Goal: Complete application form

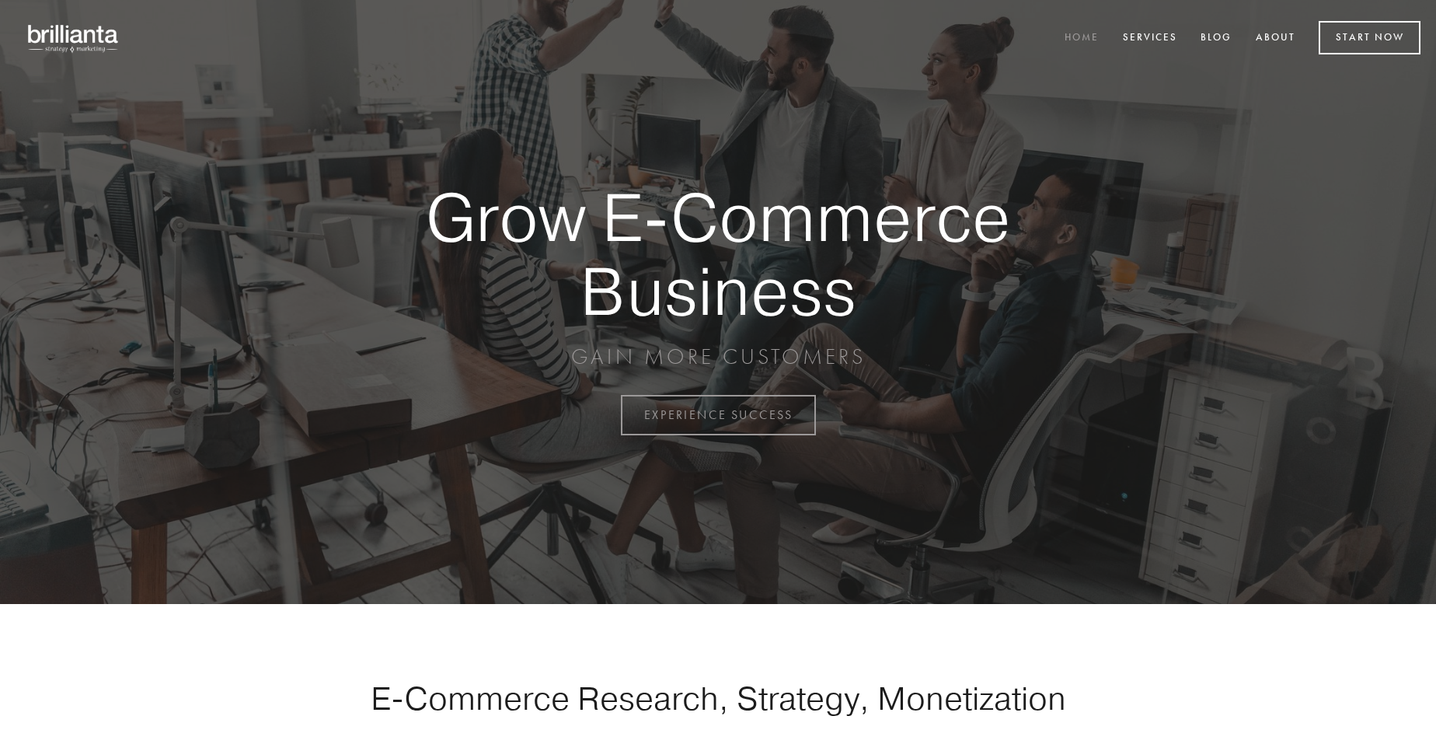
scroll to position [4073, 0]
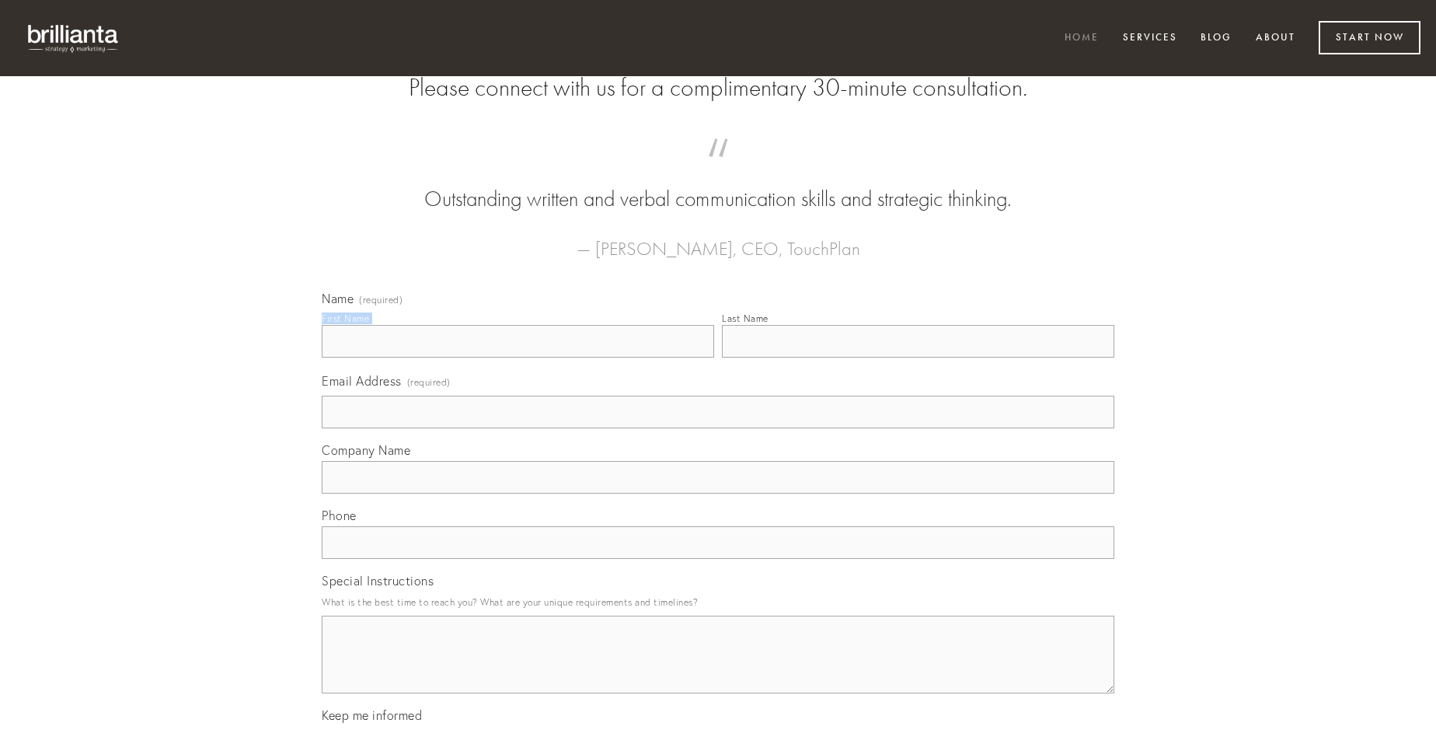
type input "[PERSON_NAME]"
click at [918, 357] on input "Last Name" at bounding box center [918, 341] width 392 height 33
type input "[PERSON_NAME]"
click at [718, 428] on input "Email Address (required)" at bounding box center [718, 412] width 793 height 33
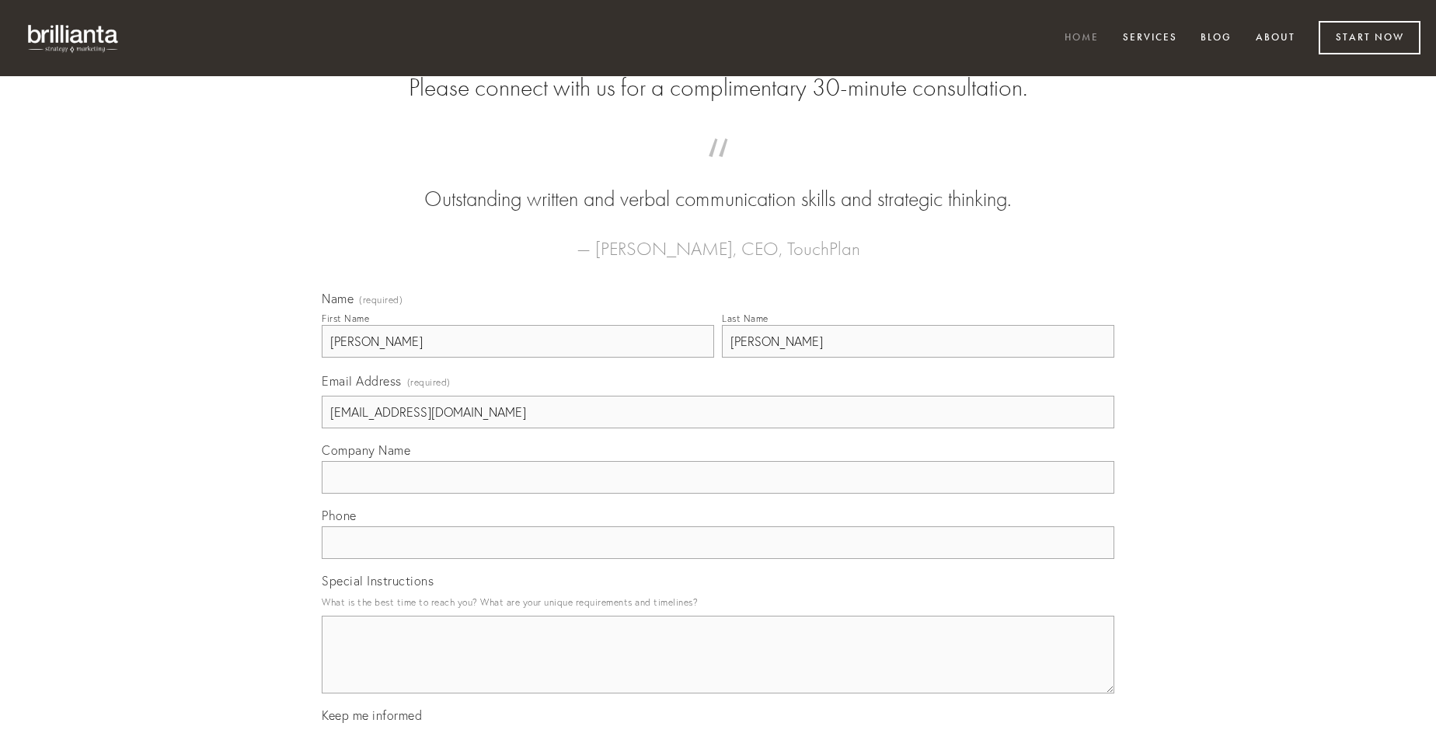
type input "[EMAIL_ADDRESS][DOMAIN_NAME]"
click at [718, 493] on input "Company Name" at bounding box center [718, 477] width 793 height 33
type input "[PERSON_NAME]"
click at [718, 559] on input "text" at bounding box center [718, 542] width 793 height 33
